Goal: Check status: Check status

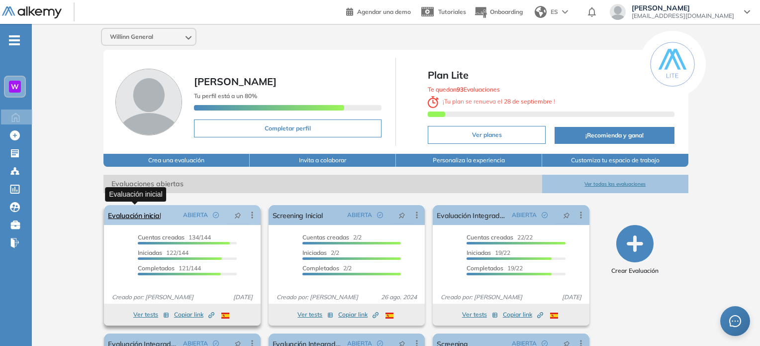
click at [153, 212] on link "Evaluación inicial" at bounding box center [134, 215] width 53 height 20
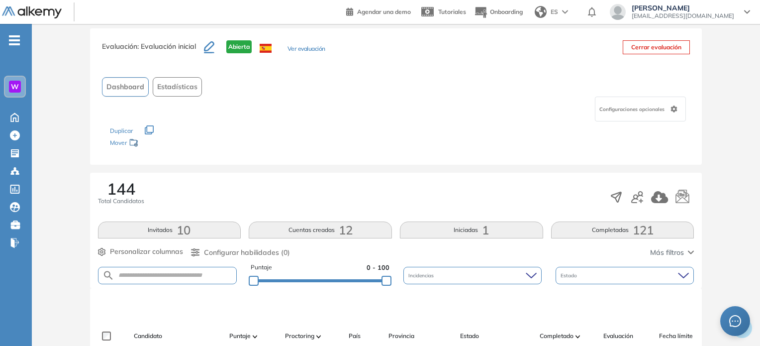
scroll to position [149, 0]
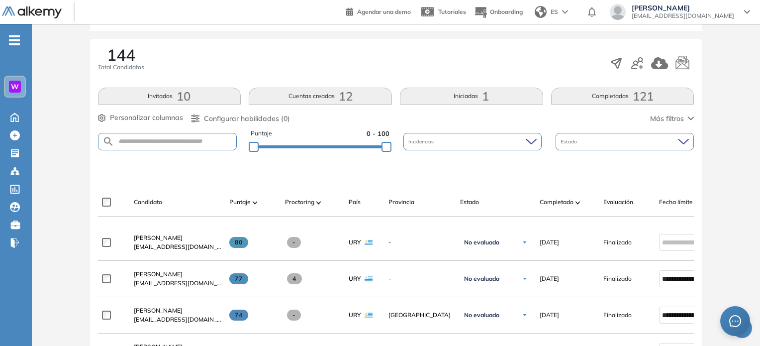
click at [586, 98] on button "Completadas 121" at bounding box center [622, 96] width 143 height 17
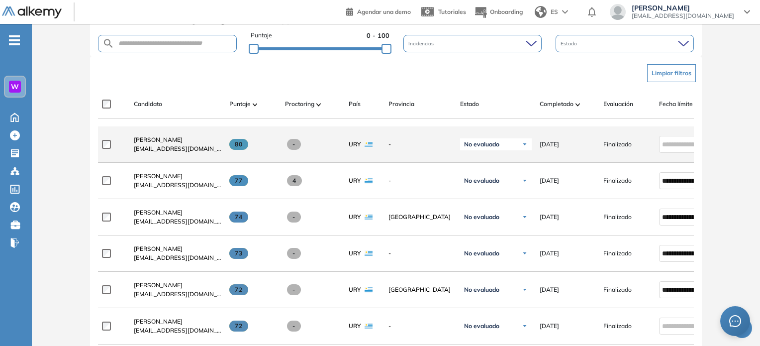
scroll to position [249, 0]
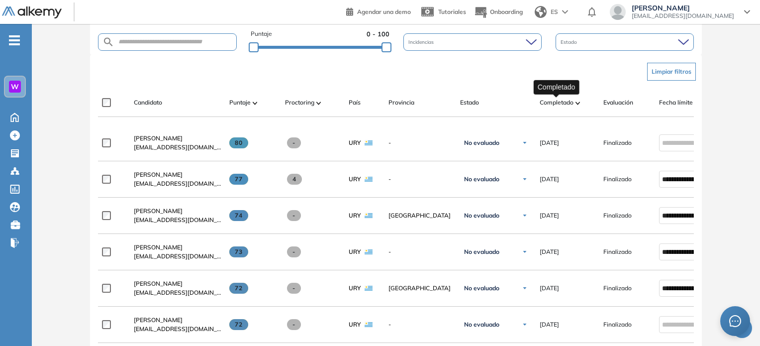
click at [556, 99] on span "Completado" at bounding box center [557, 102] width 34 height 9
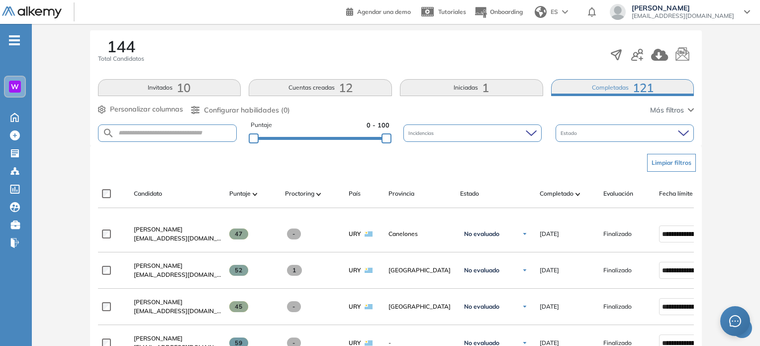
scroll to position [50, 0]
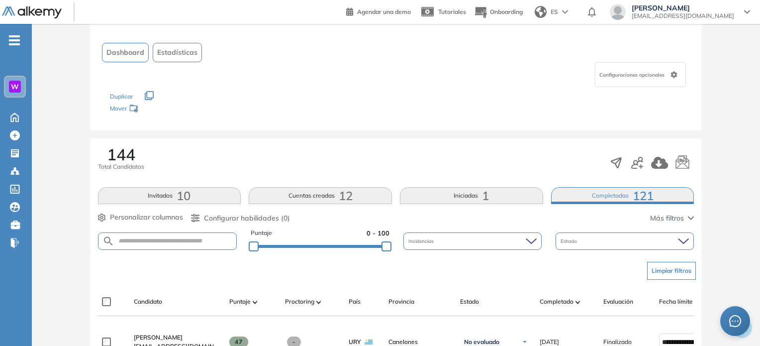
click at [508, 194] on button "Iniciadas 1" at bounding box center [471, 195] width 143 height 17
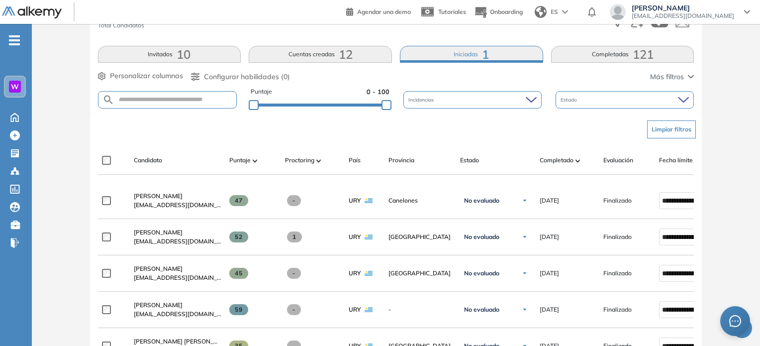
scroll to position [199, 0]
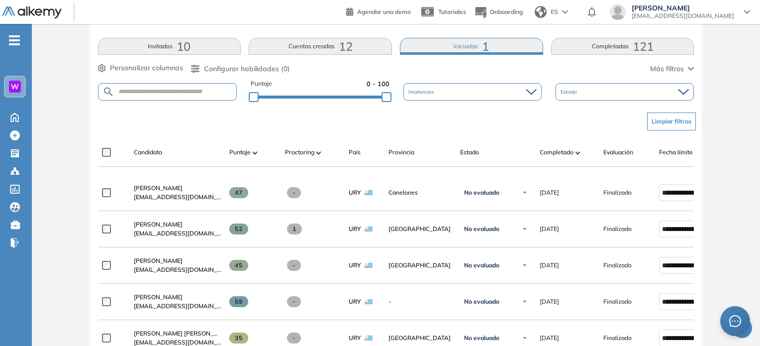
click at [487, 46] on span "1" at bounding box center [485, 46] width 7 height 0
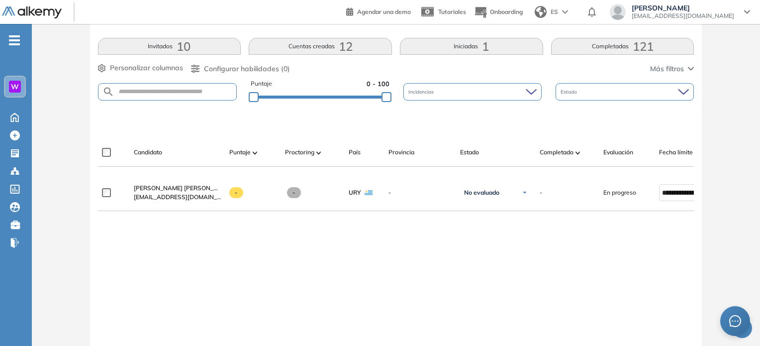
click at [637, 46] on span "121" at bounding box center [643, 46] width 21 height 0
